Goal: Task Accomplishment & Management: Complete application form

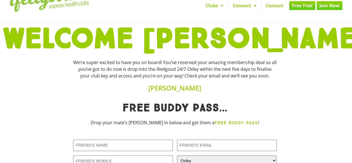
scroll to position [19, 0]
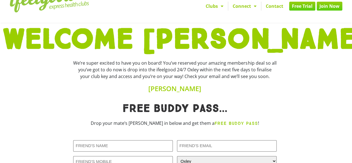
click at [247, 9] on link "Join Now" at bounding box center [330, 6] width 26 height 9
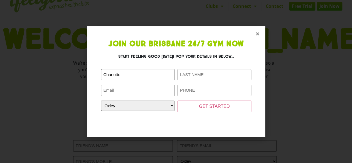
click at [247, 35] on icon "Close" at bounding box center [258, 34] width 4 height 4
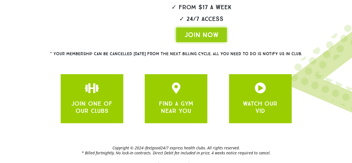
scroll to position [157, 0]
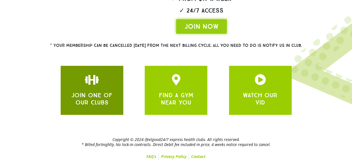
click at [104, 95] on link "JOIN ONE OF OUR CLUBS" at bounding box center [91, 98] width 41 height 15
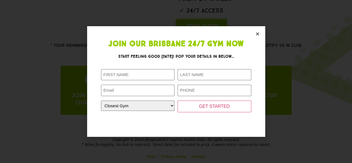
click at [257, 35] on icon "Close" at bounding box center [258, 34] width 4 height 4
